Goal: Task Accomplishment & Management: Manage account settings

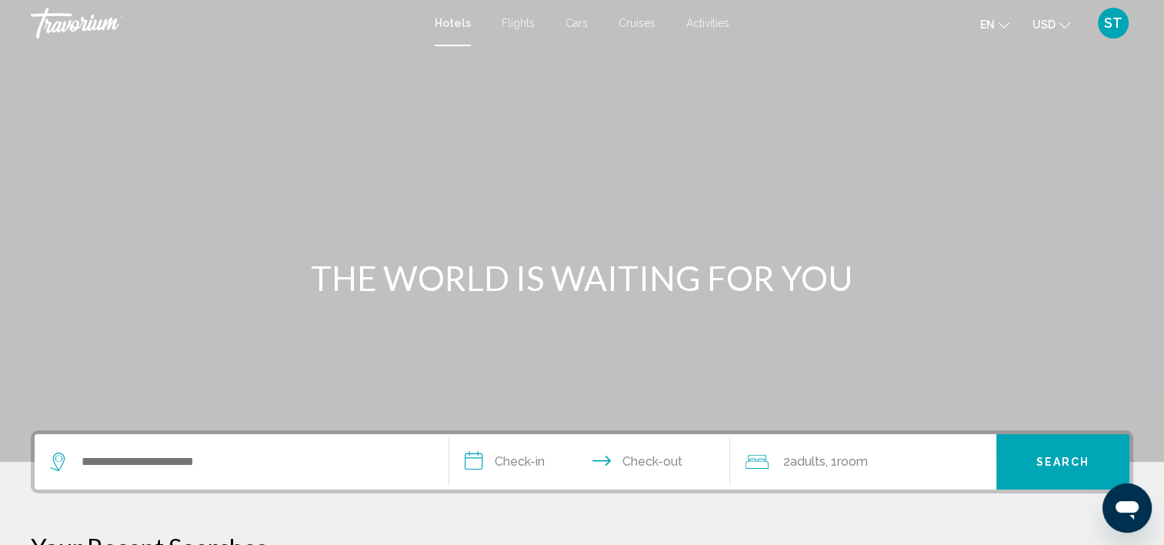
click at [1117, 25] on span "ST" at bounding box center [1113, 22] width 18 height 15
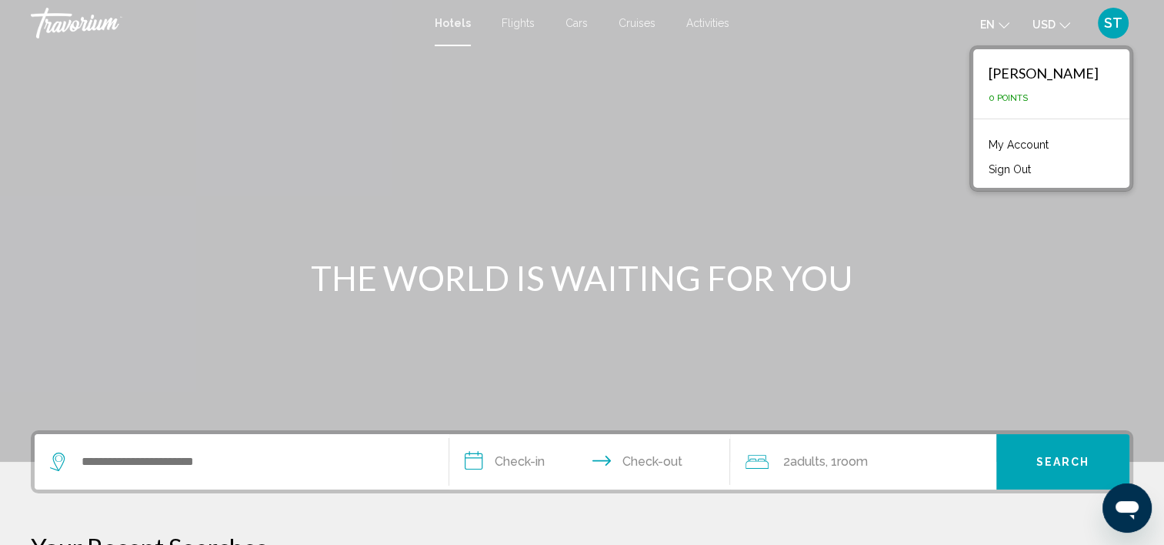
click at [1029, 145] on link "My Account" at bounding box center [1018, 145] width 75 height 20
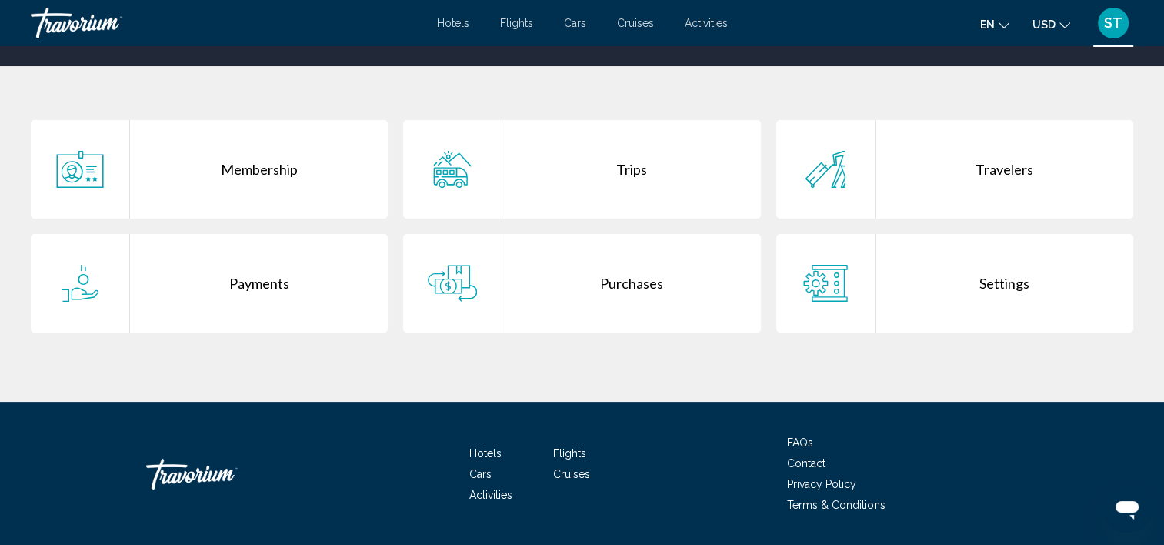
scroll to position [308, 0]
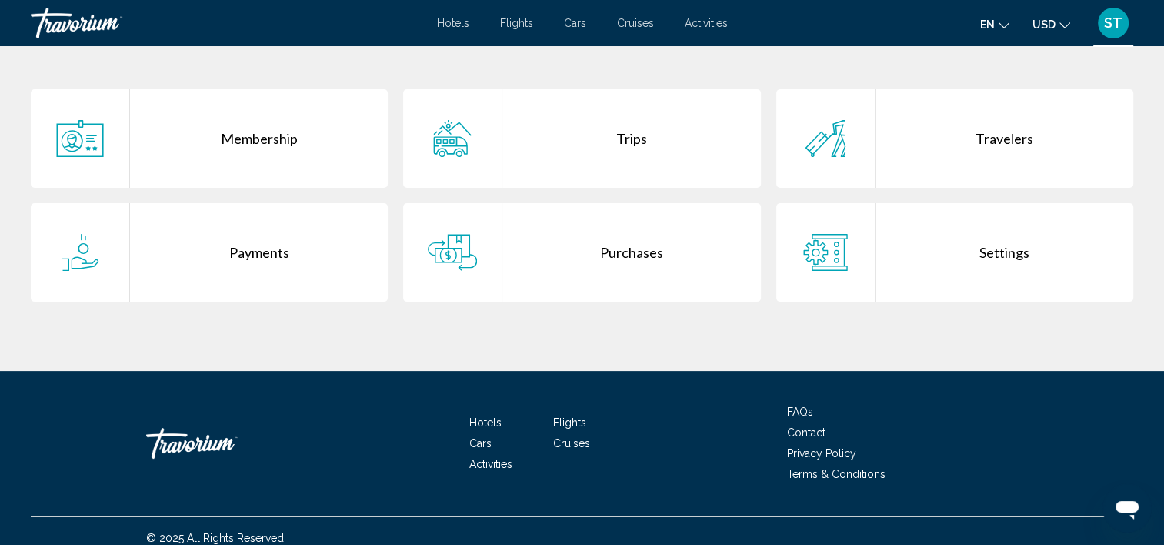
click at [609, 257] on div "Purchases" at bounding box center [631, 252] width 258 height 98
